Goal: Task Accomplishment & Management: Manage account settings

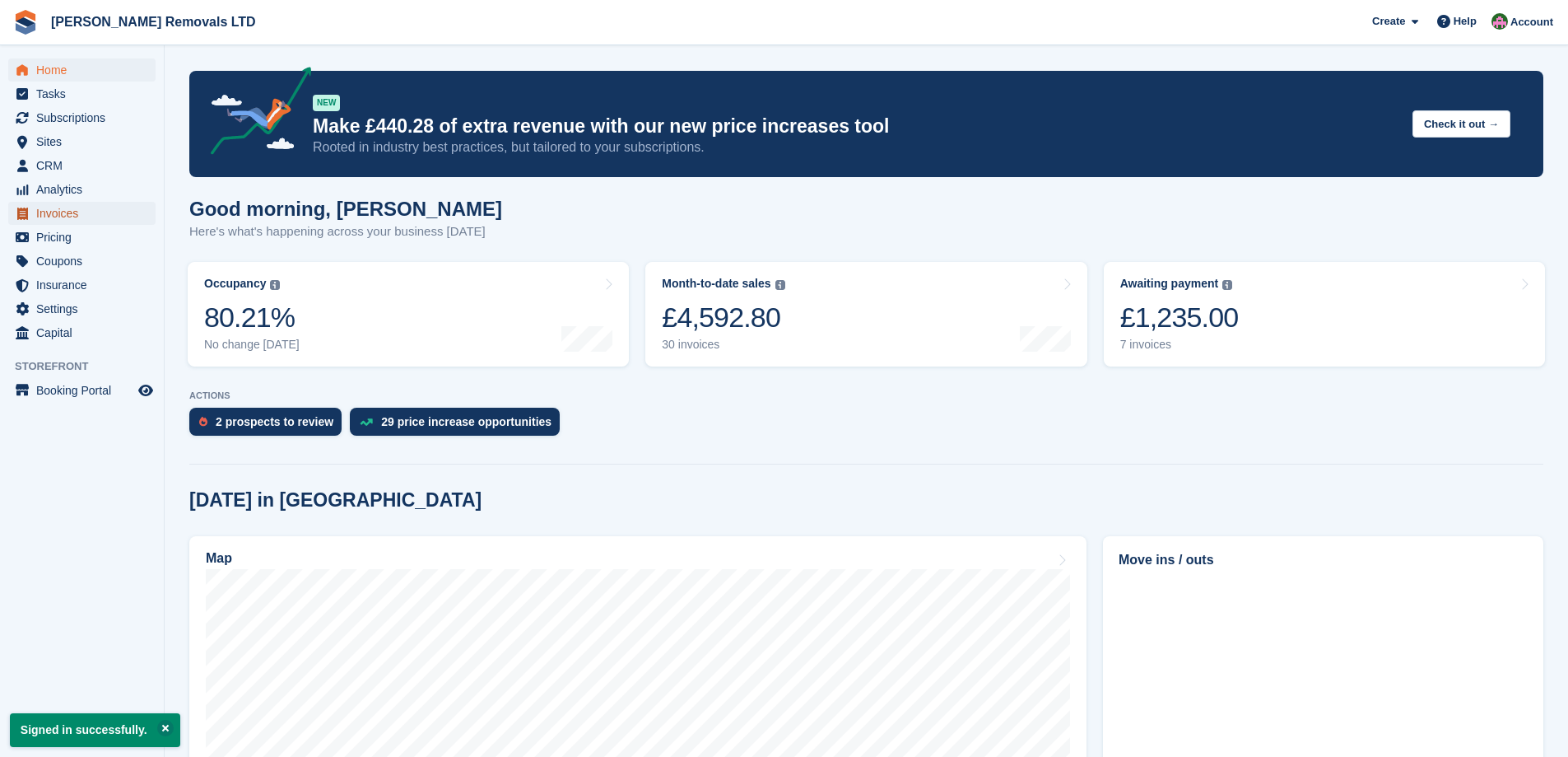
click at [66, 213] on span "Invoices" at bounding box center [85, 214] width 98 height 23
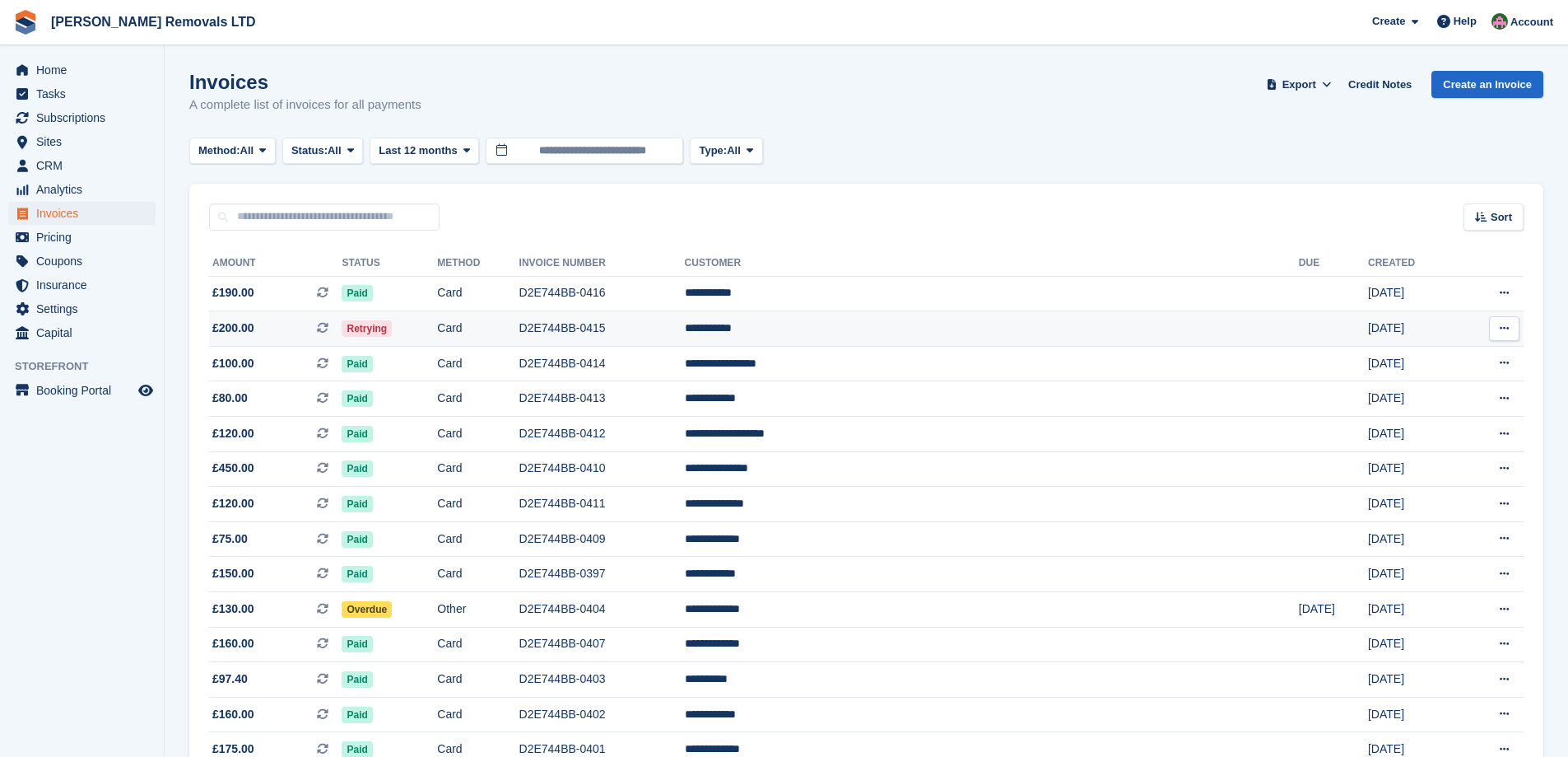
click at [519, 318] on td "Card" at bounding box center [478, 329] width 82 height 35
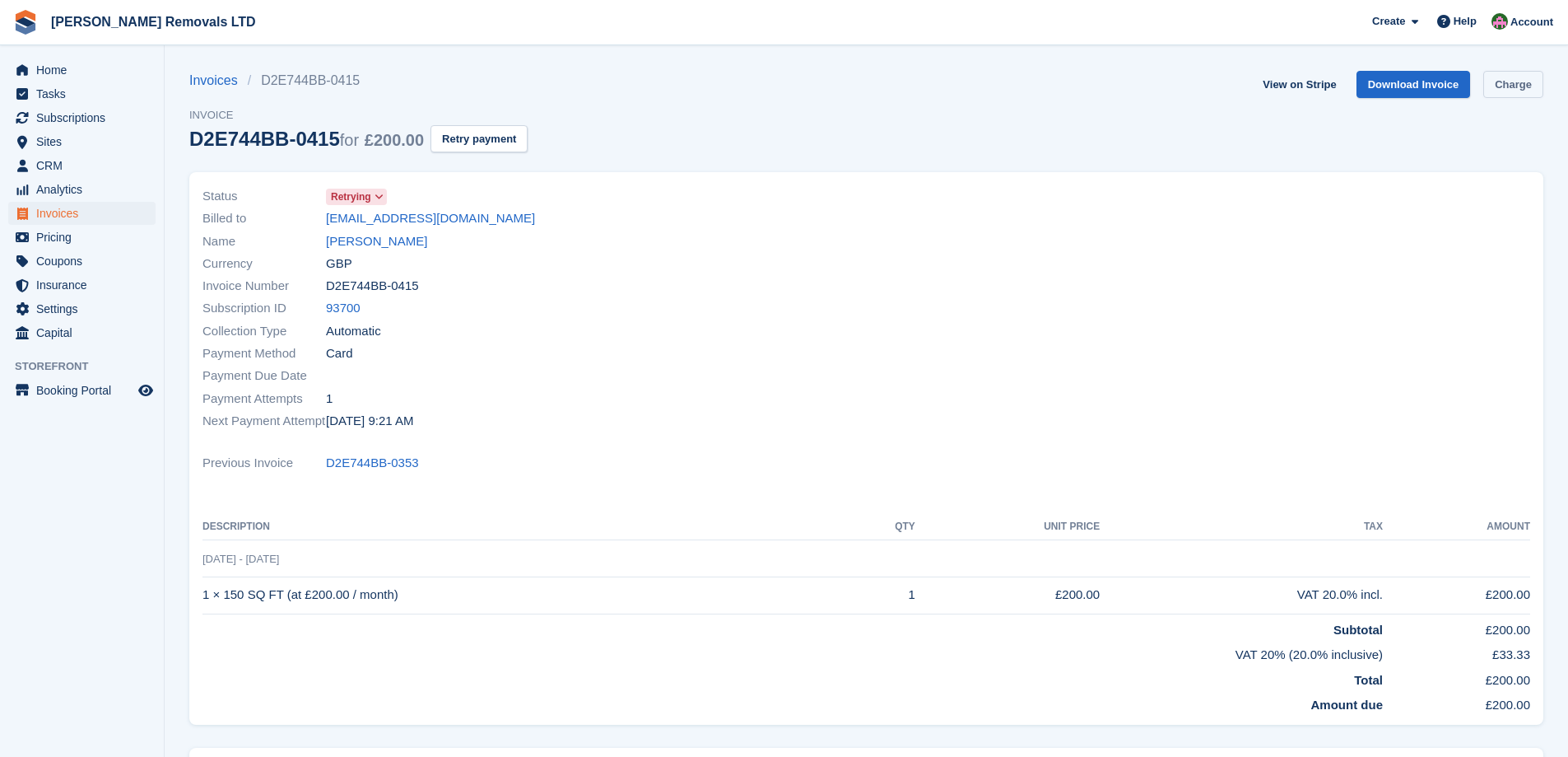
click at [1526, 74] on link "Charge" at bounding box center [1513, 85] width 60 height 27
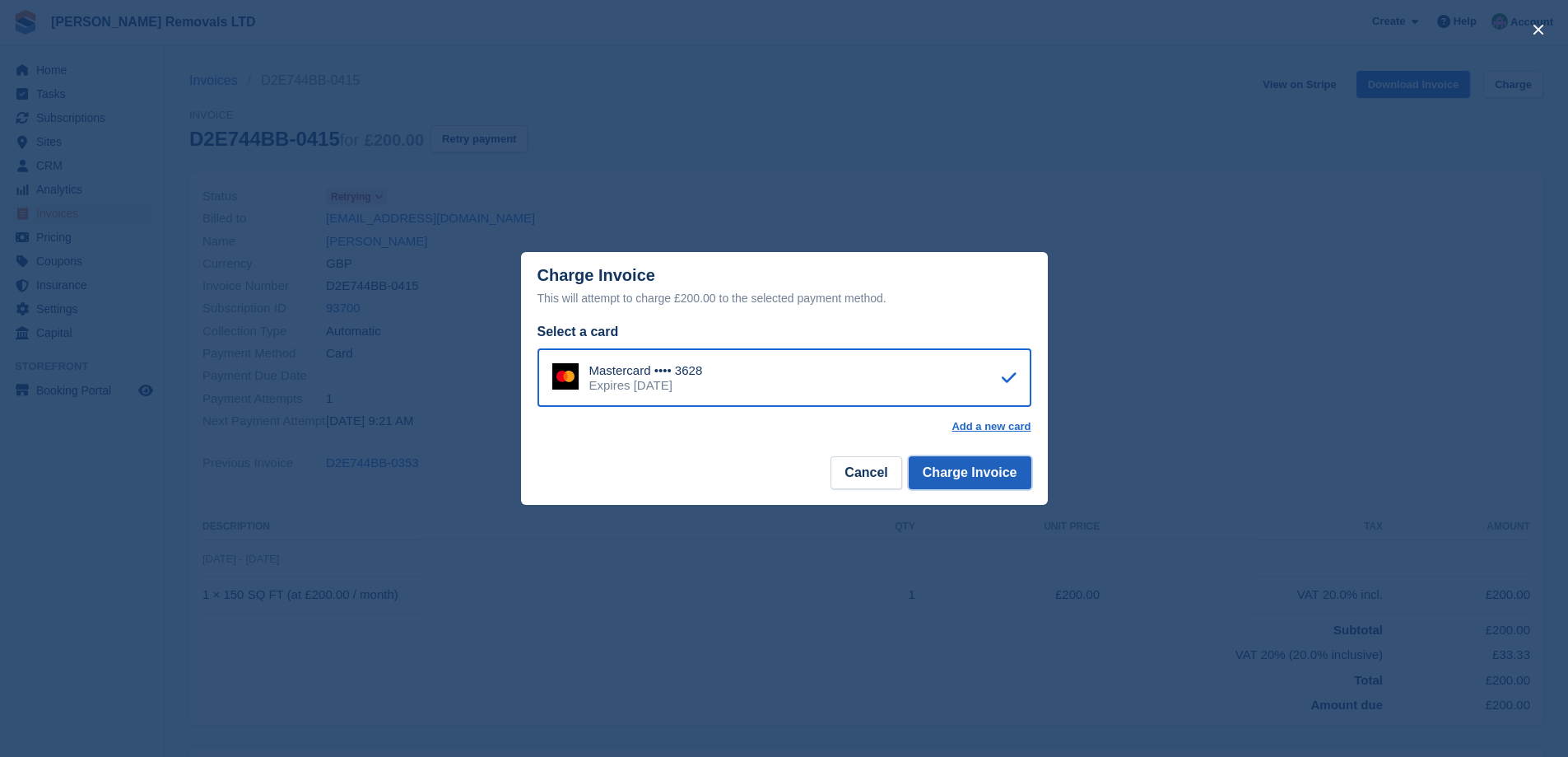
click at [1010, 476] on button "Charge Invoice" at bounding box center [970, 473] width 123 height 33
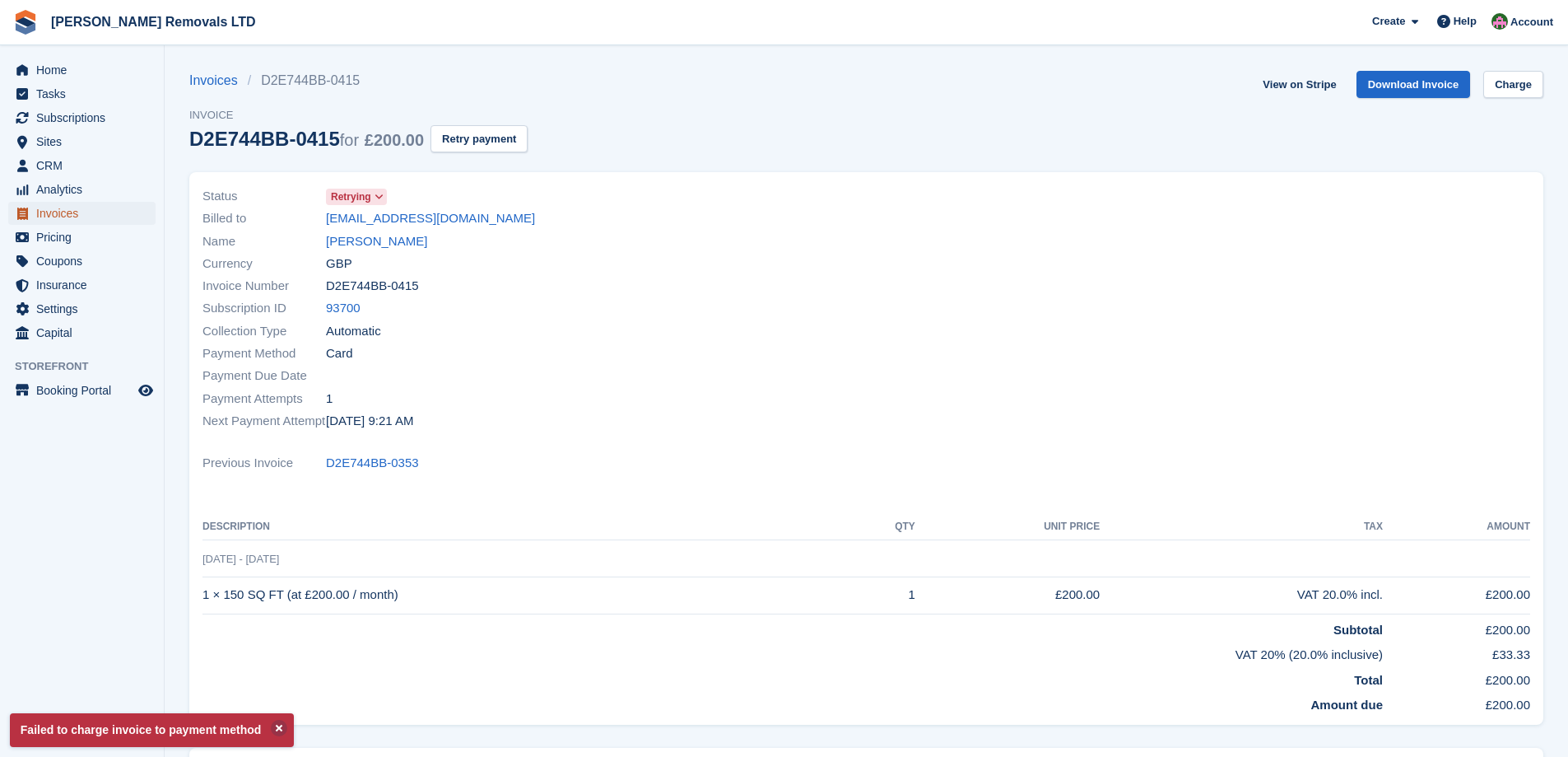
click at [62, 212] on span "Invoices" at bounding box center [85, 214] width 98 height 23
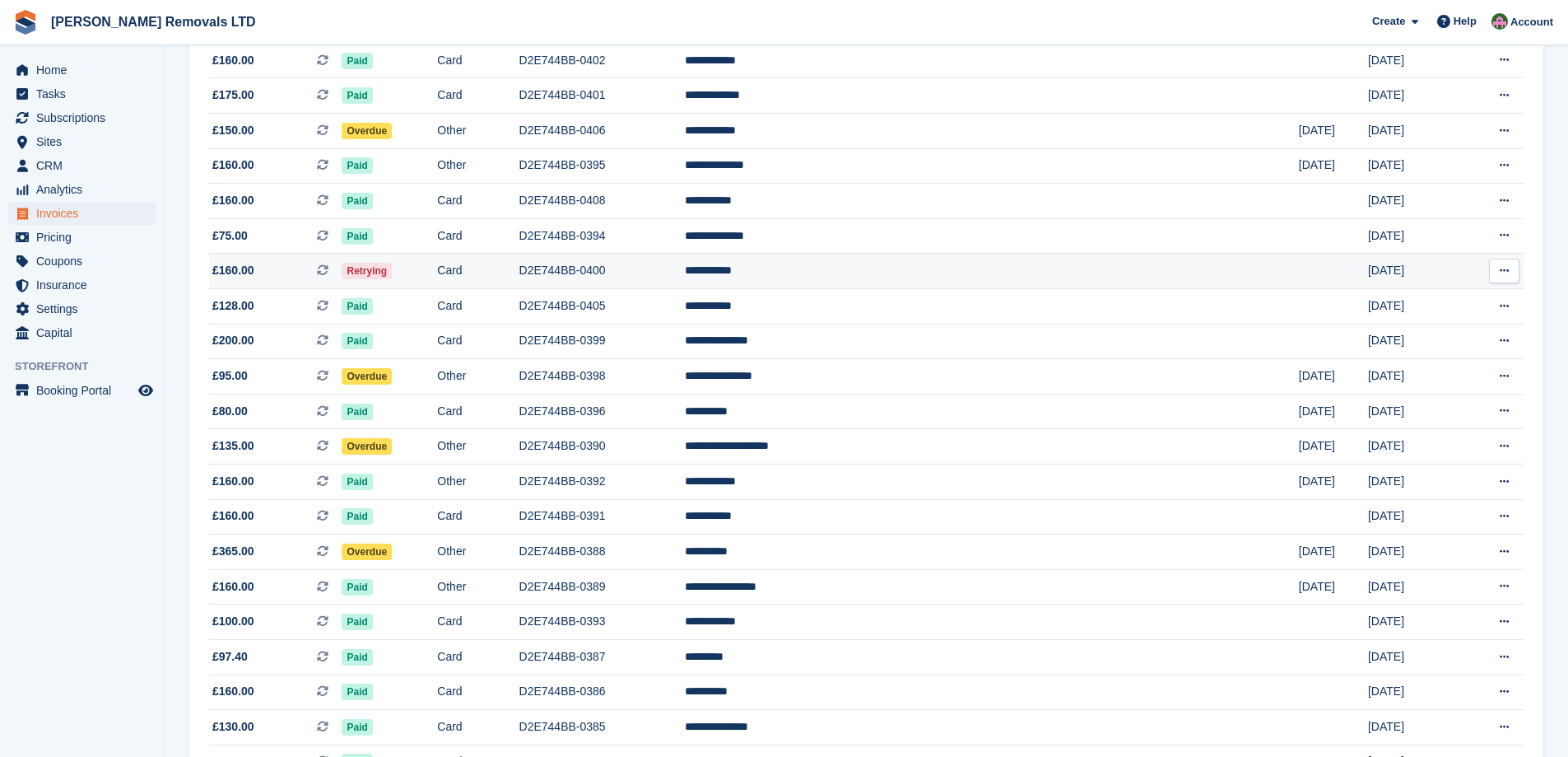
scroll to position [82, 0]
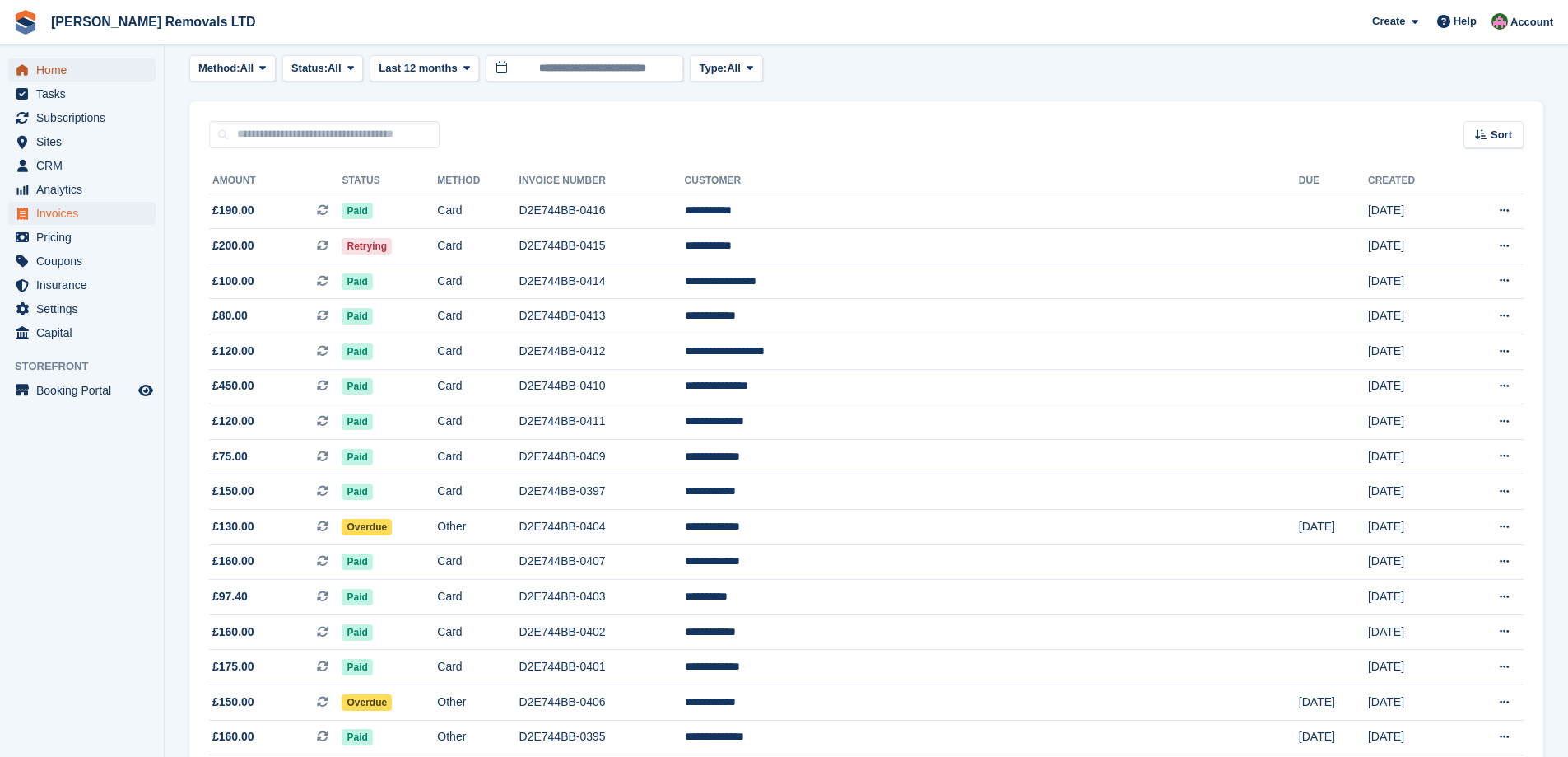
click at [66, 71] on span "Home" at bounding box center [85, 70] width 98 height 23
